Goal: Task Accomplishment & Management: Manage account settings

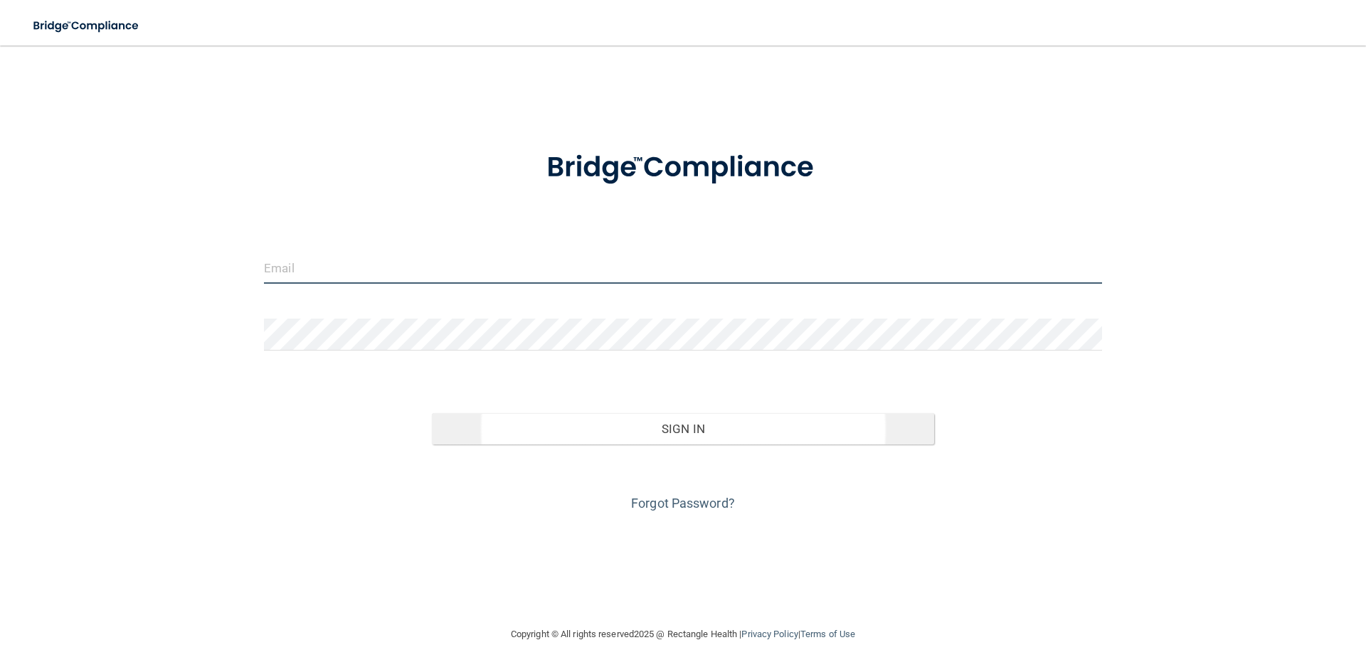
type input "[EMAIL_ADDRESS][DOMAIN_NAME]"
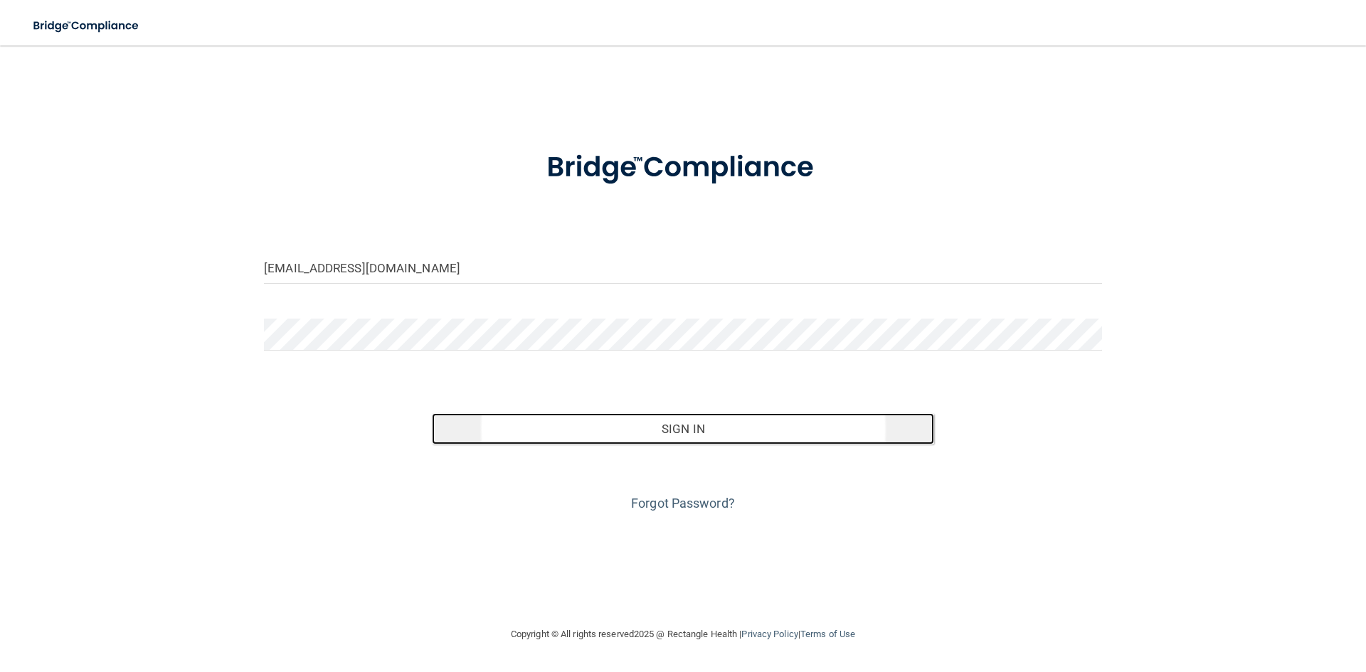
click at [695, 430] on button "Sign In" at bounding box center [683, 428] width 503 height 31
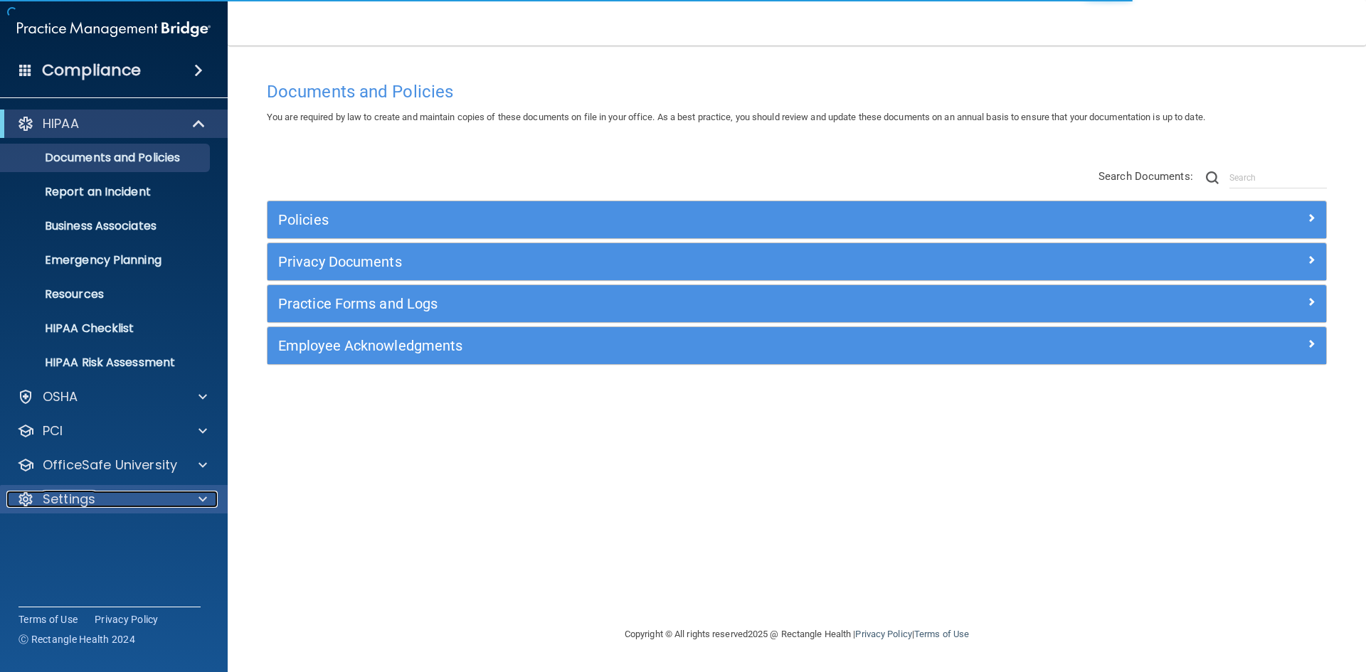
click at [137, 495] on div "Settings" at bounding box center [94, 499] width 176 height 17
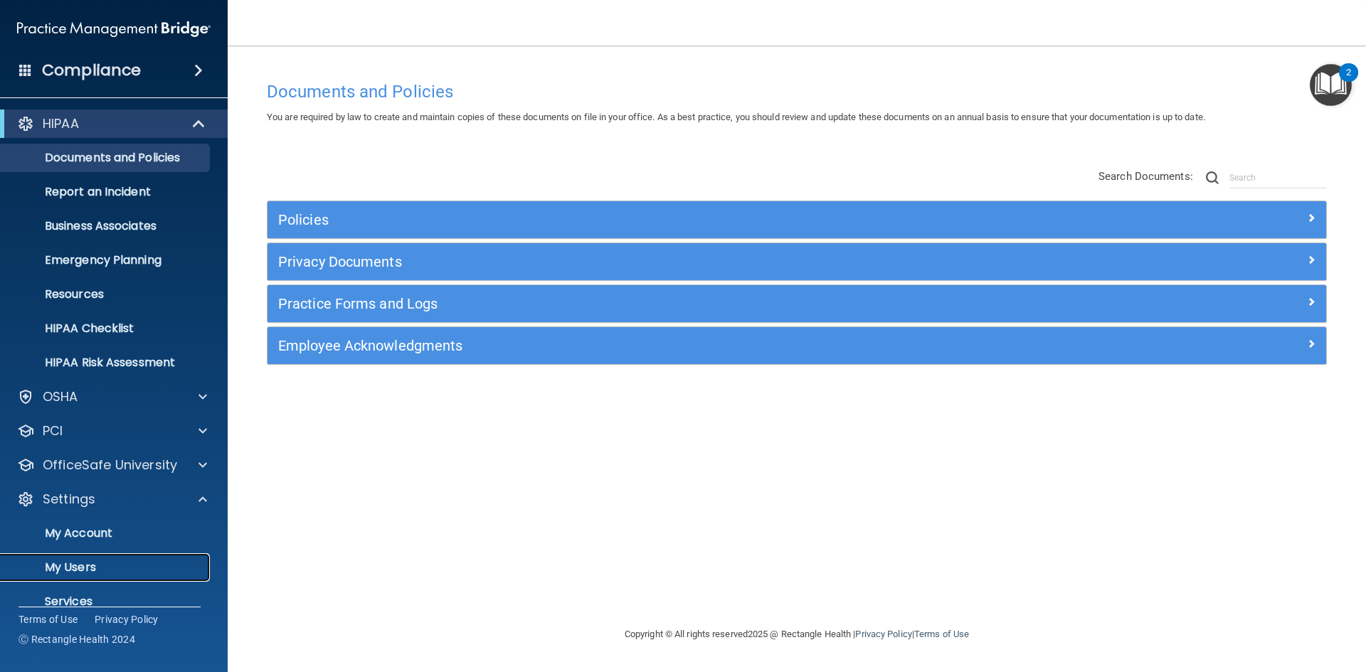
click at [94, 565] on p "My Users" at bounding box center [106, 568] width 194 height 14
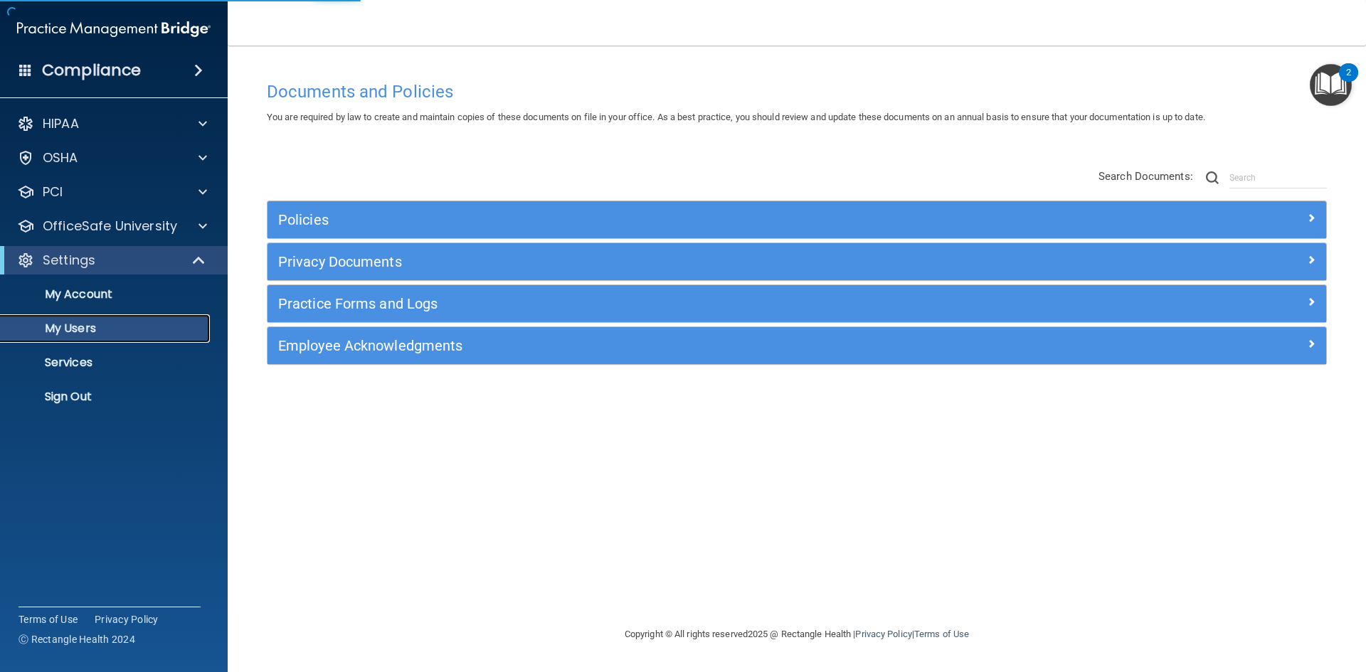
select select "20"
